Goal: Information Seeking & Learning: Learn about a topic

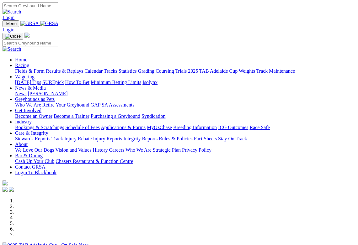
scroll to position [117, 0]
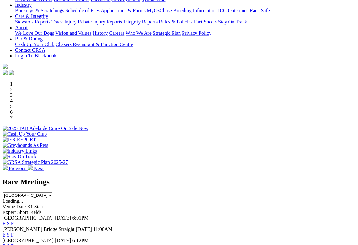
click at [53, 192] on select "[GEOGRAPHIC_DATA] [GEOGRAPHIC_DATA] [GEOGRAPHIC_DATA] [GEOGRAPHIC_DATA] [GEOGRA…" at bounding box center [28, 195] width 50 height 6
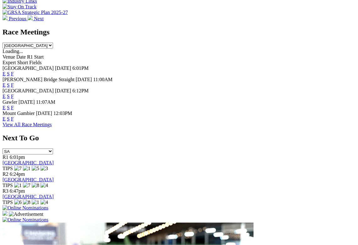
scroll to position [267, 0]
click at [52, 122] on link "View All Race Meetings" at bounding box center [27, 124] width 49 height 5
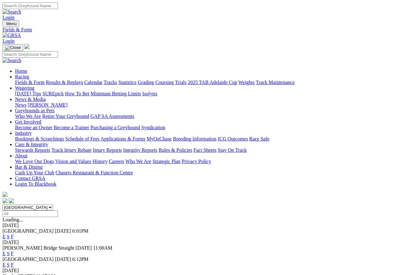
click at [58, 210] on input "Select date" at bounding box center [30, 213] width 55 height 7
type input "Thursday, 25 Sep 2025"
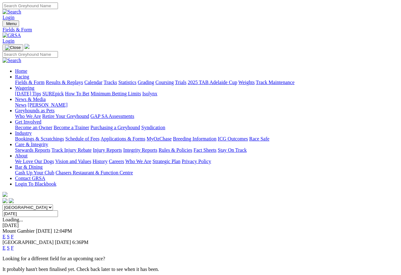
click at [10, 245] on link "S" at bounding box center [8, 247] width 3 height 5
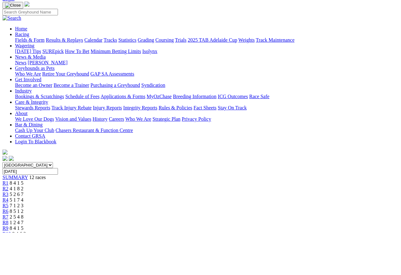
scroll to position [76, 0]
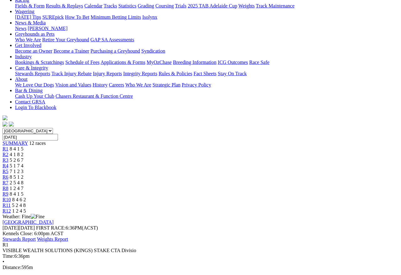
click at [24, 152] on span "4 1 8 2" at bounding box center [17, 154] width 14 height 5
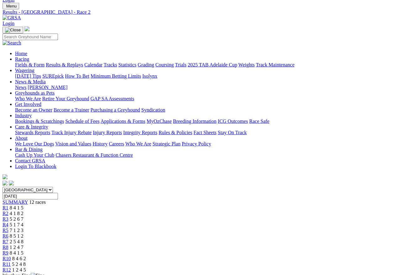
scroll to position [17, 0]
click at [8, 217] on span "R3" at bounding box center [6, 219] width 6 height 5
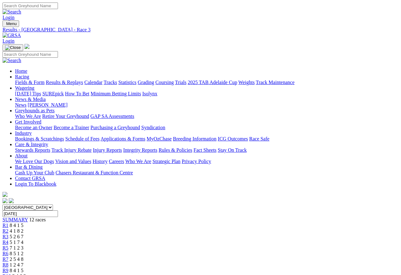
click at [8, 240] on span "R4" at bounding box center [6, 242] width 6 height 5
click at [131, 234] on div "R3 5 2 6 7" at bounding box center [201, 237] width 396 height 6
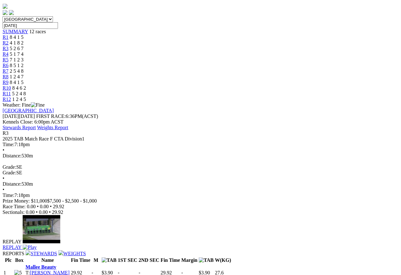
scroll to position [183, 8]
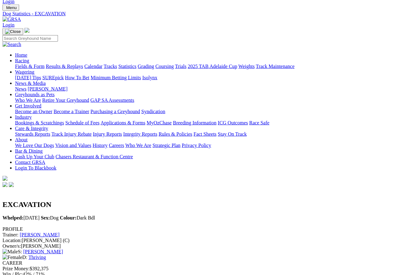
scroll to position [16, 0]
click at [60, 232] on link "[PERSON_NAME]" at bounding box center [40, 234] width 40 height 5
